Goal: Transaction & Acquisition: Purchase product/service

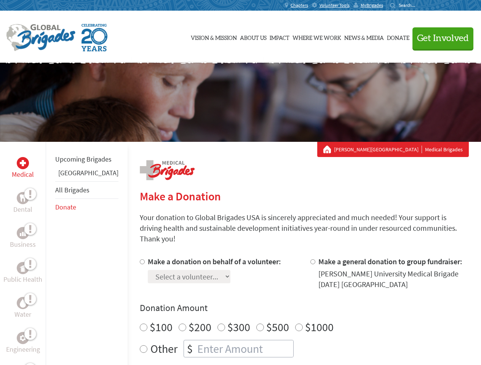
click at [420, 5] on div "Search for:" at bounding box center [405, 5] width 30 height 6
click at [439, 38] on span "Get Involved" at bounding box center [443, 38] width 52 height 9
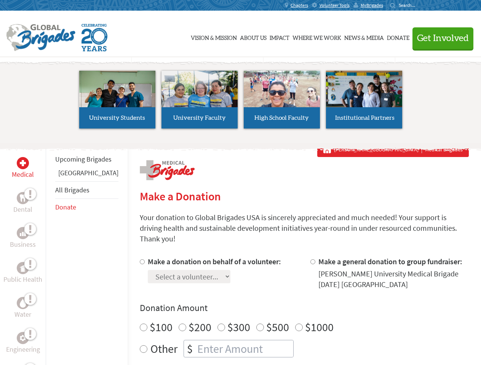
click at [50, 254] on div "Upcoming Brigades Panama All Brigades Donate" at bounding box center [87, 324] width 82 height 365
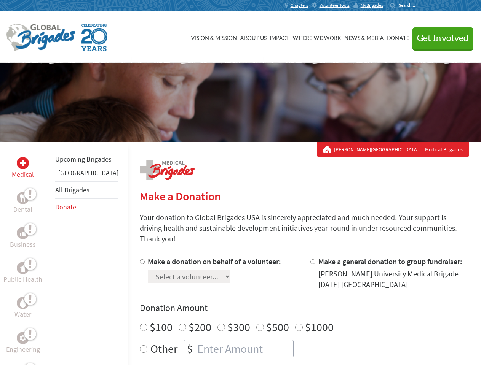
click at [291, 306] on div "Donation Amount $100 $200 $300 $500 $1000 Other $" at bounding box center [304, 330] width 329 height 56
click at [140, 260] on input "Make a donation on behalf of a volunteer:" at bounding box center [142, 262] width 5 height 5
radio input "true"
click at [310, 260] on input "Make a general donation to group fundraiser:" at bounding box center [312, 262] width 5 height 5
radio input "true"
